Goal: Task Accomplishment & Management: Manage account settings

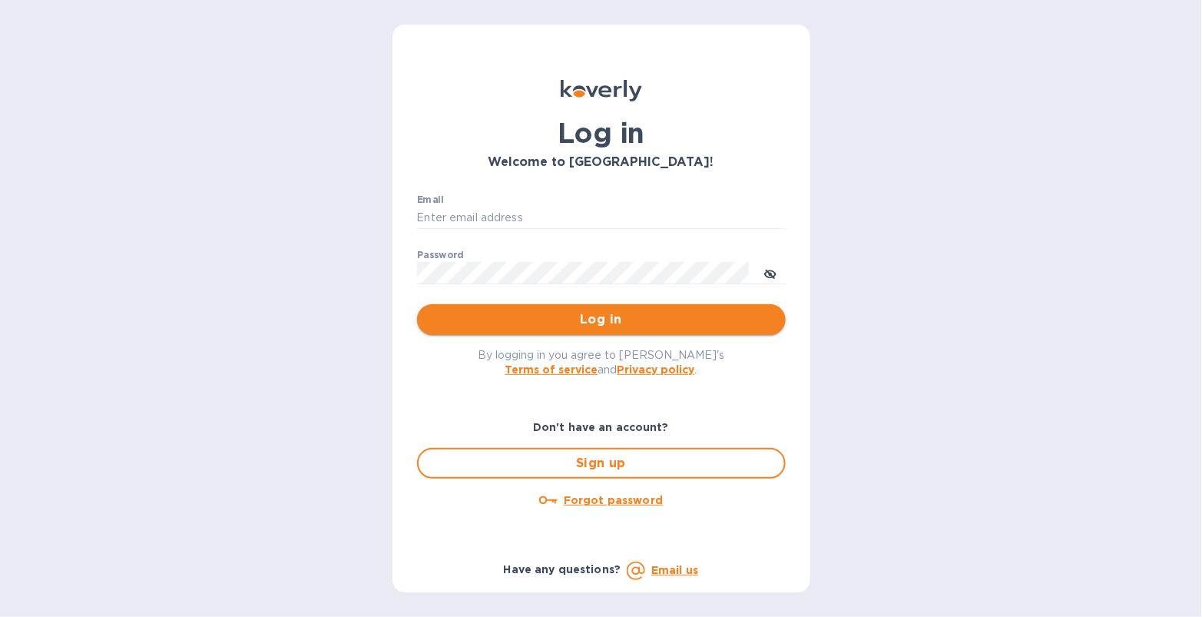
type input "[EMAIL_ADDRESS][DOMAIN_NAME]"
click at [530, 322] on span "Log in" at bounding box center [601, 319] width 344 height 18
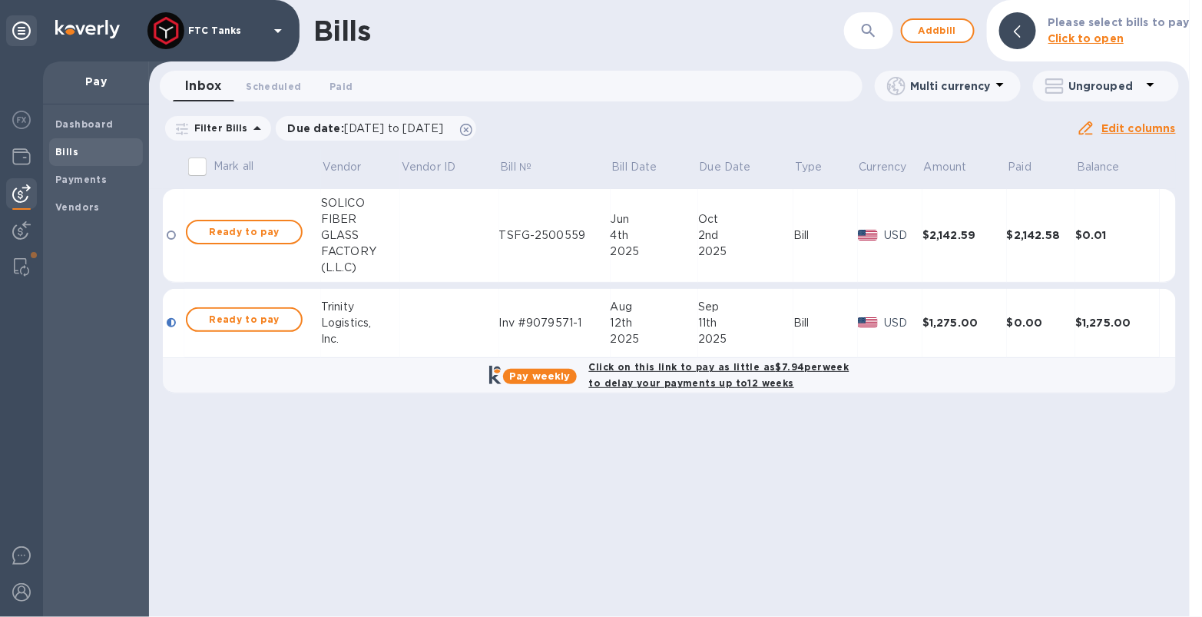
click at [92, 152] on span "Bills" at bounding box center [95, 151] width 81 height 15
click at [236, 323] on span "Ready to pay" at bounding box center [244, 319] width 89 height 18
click at [247, 316] on span "Ready to pay" at bounding box center [244, 319] width 89 height 18
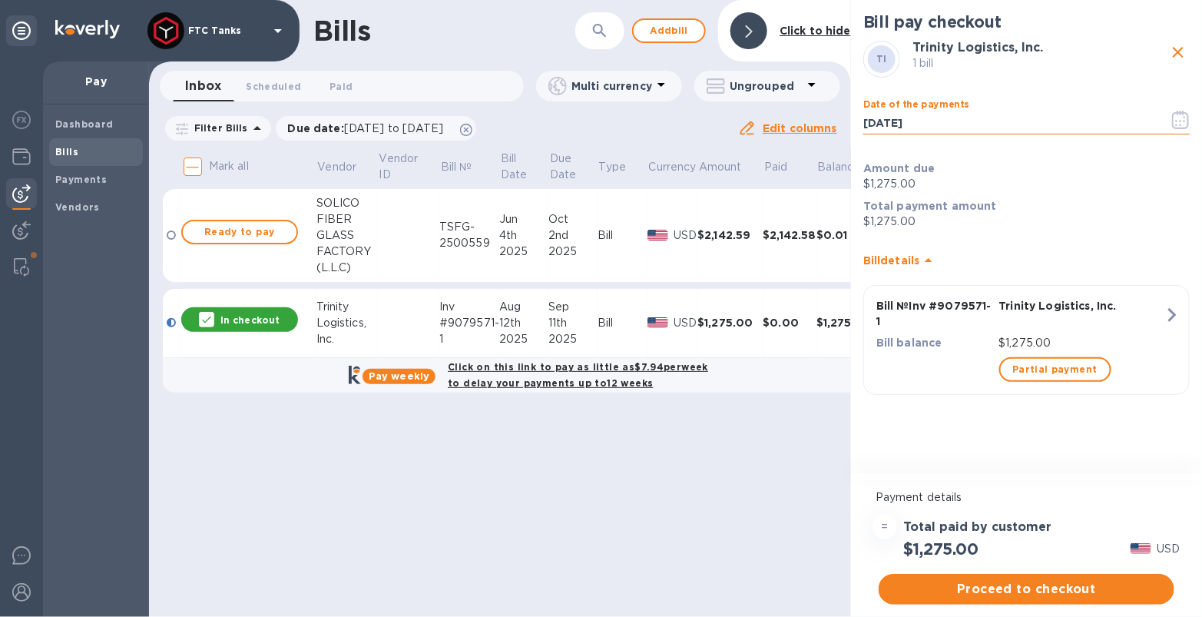
click at [993, 124] on input "[DATE]" at bounding box center [1010, 122] width 293 height 23
click at [1178, 121] on icon "button" at bounding box center [1181, 120] width 18 height 18
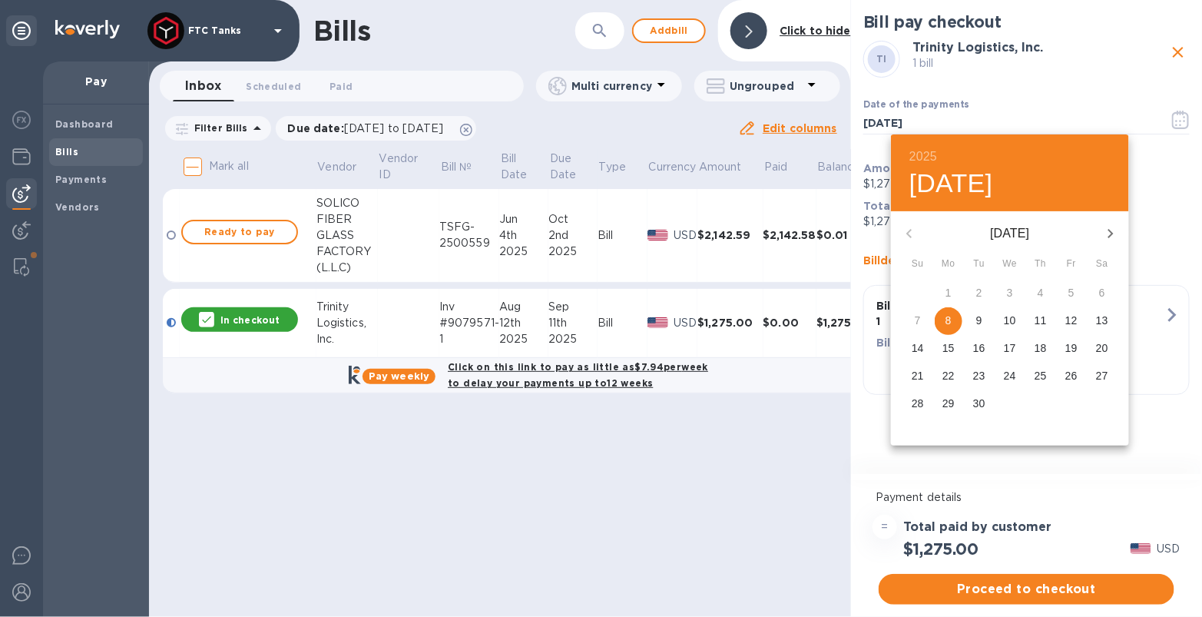
click at [1040, 322] on p "11" at bounding box center [1041, 320] width 12 height 15
type input "[DATE]"
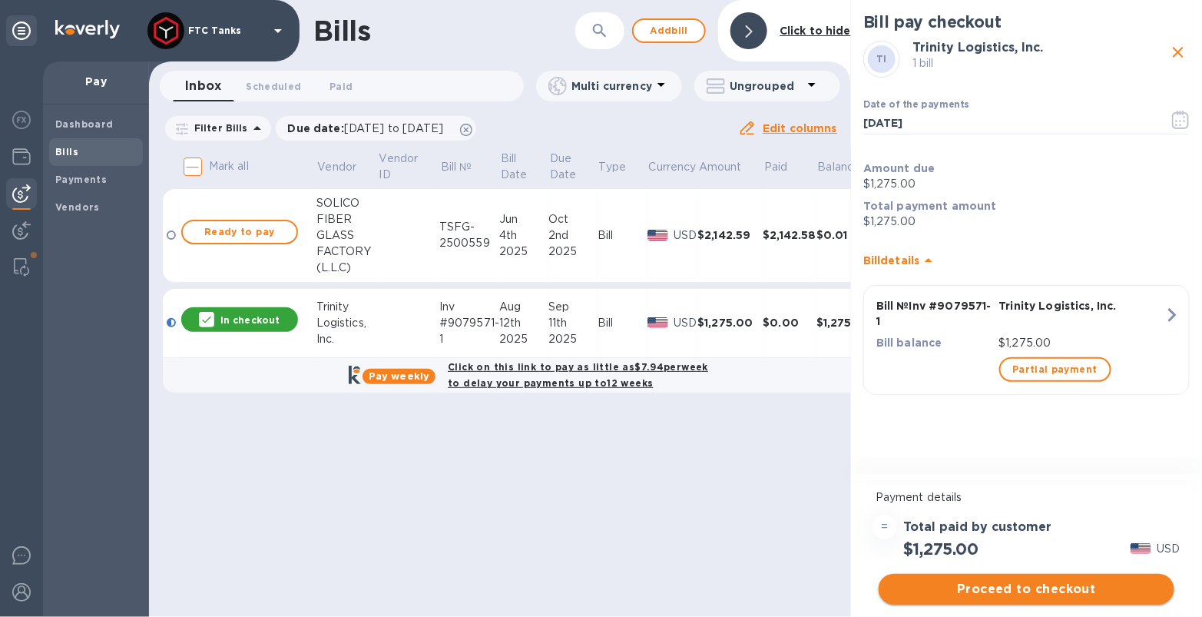
click at [1063, 592] on span "Proceed to checkout" at bounding box center [1026, 589] width 271 height 18
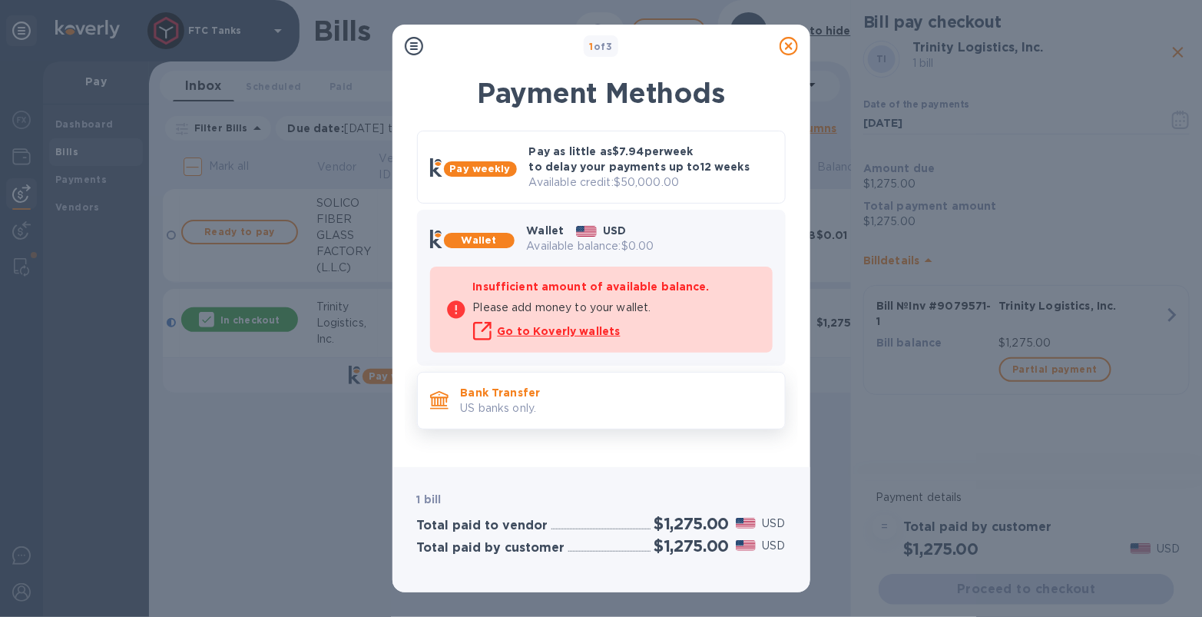
click at [522, 400] on p "US banks only." at bounding box center [617, 408] width 312 height 16
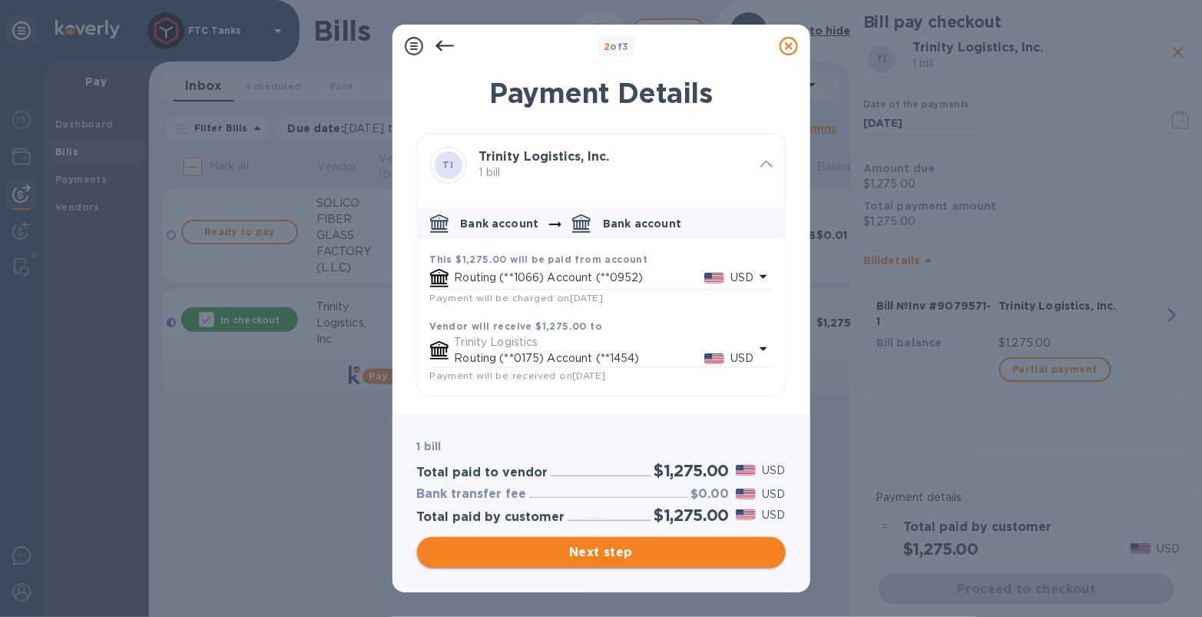
click at [621, 549] on span "Next step" at bounding box center [601, 552] width 344 height 18
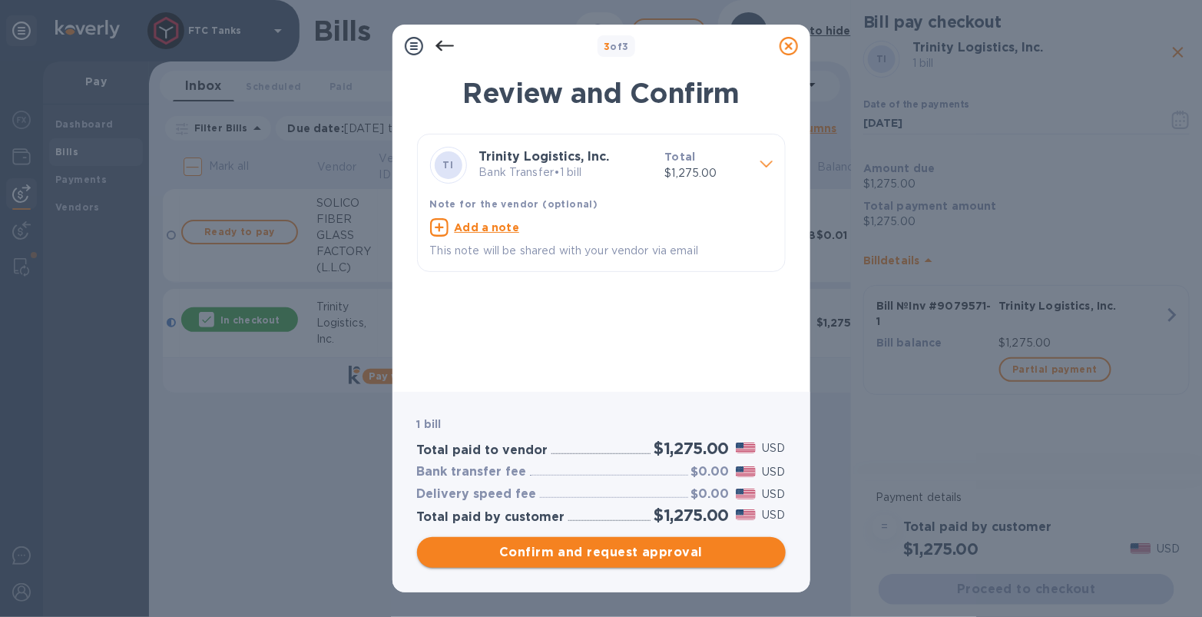
click at [626, 559] on span "Confirm and request approval" at bounding box center [601, 552] width 344 height 18
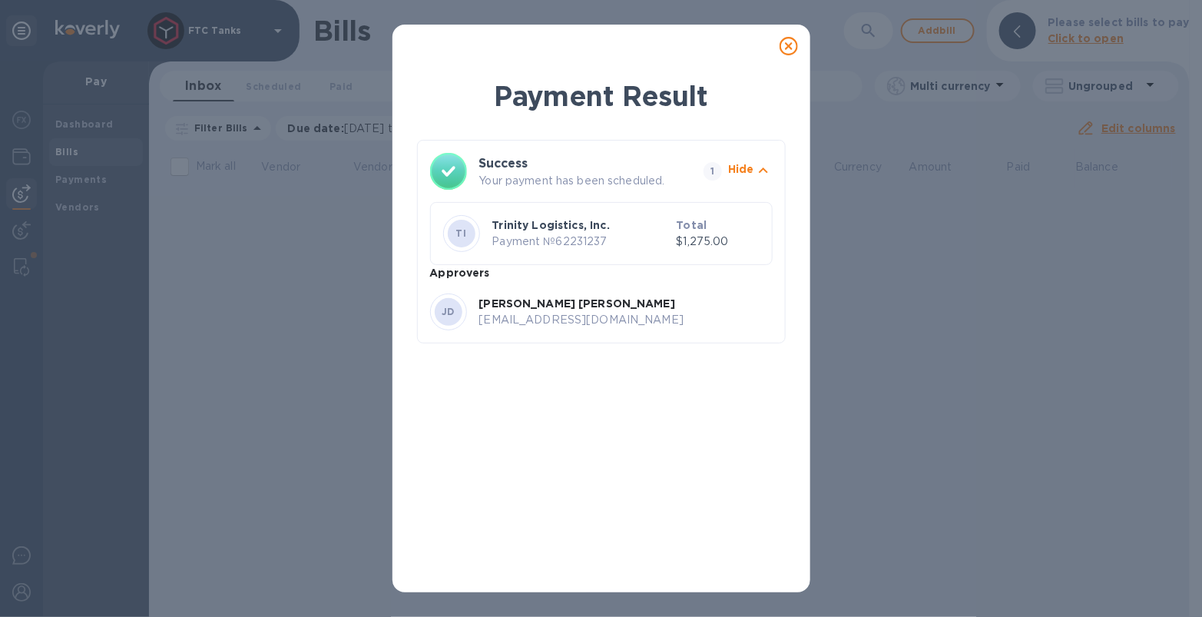
click at [790, 48] on icon at bounding box center [789, 46] width 18 height 18
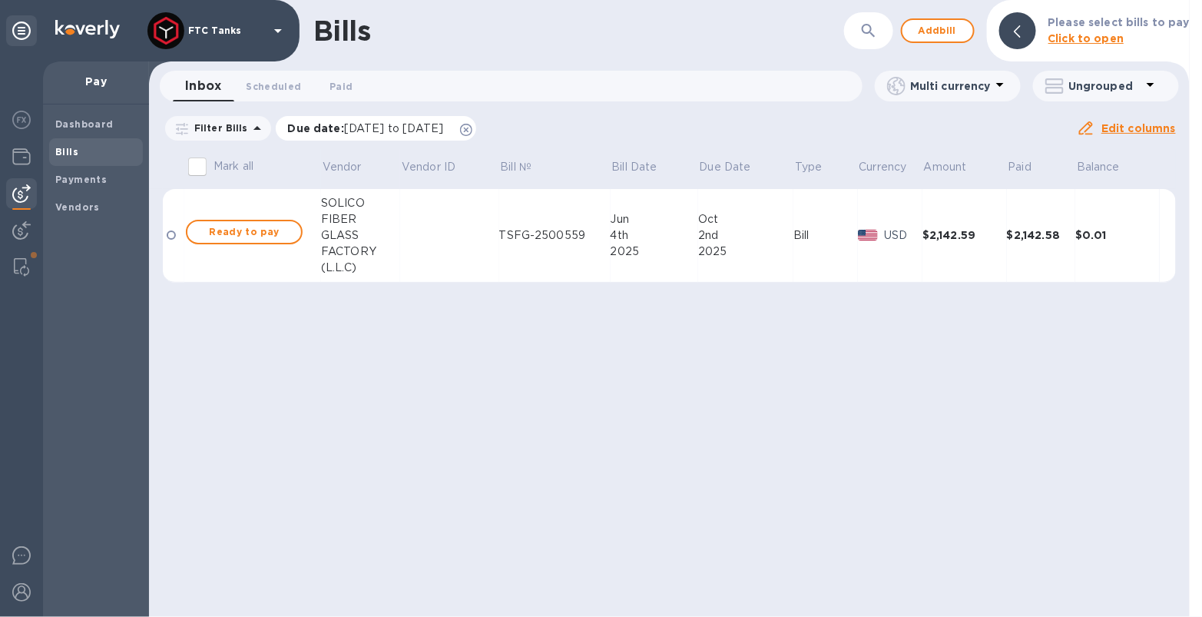
click at [472, 131] on icon at bounding box center [466, 130] width 12 height 12
